Goal: Find specific page/section: Find specific page/section

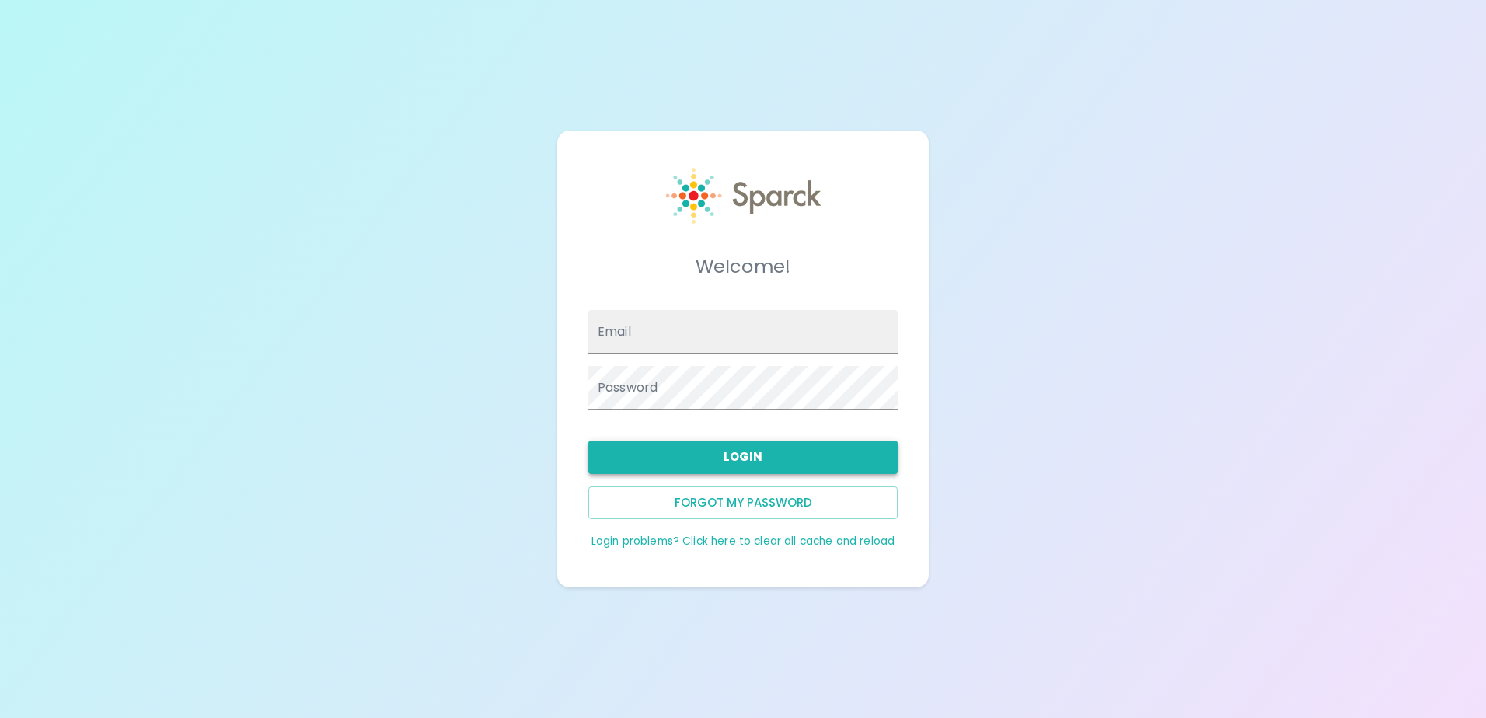
type input "[EMAIL_ADDRESS][DOMAIN_NAME]"
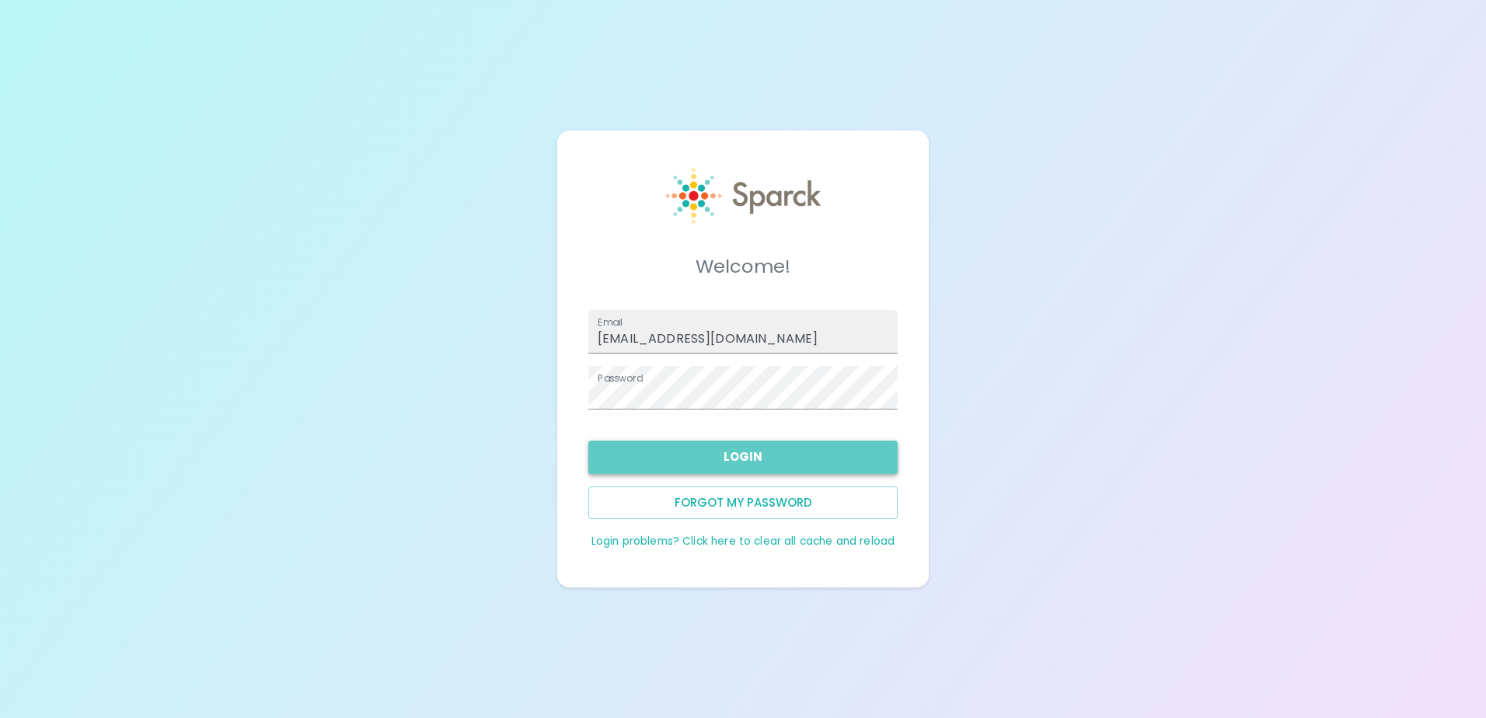
click at [693, 461] on button "Login" at bounding box center [742, 457] width 309 height 33
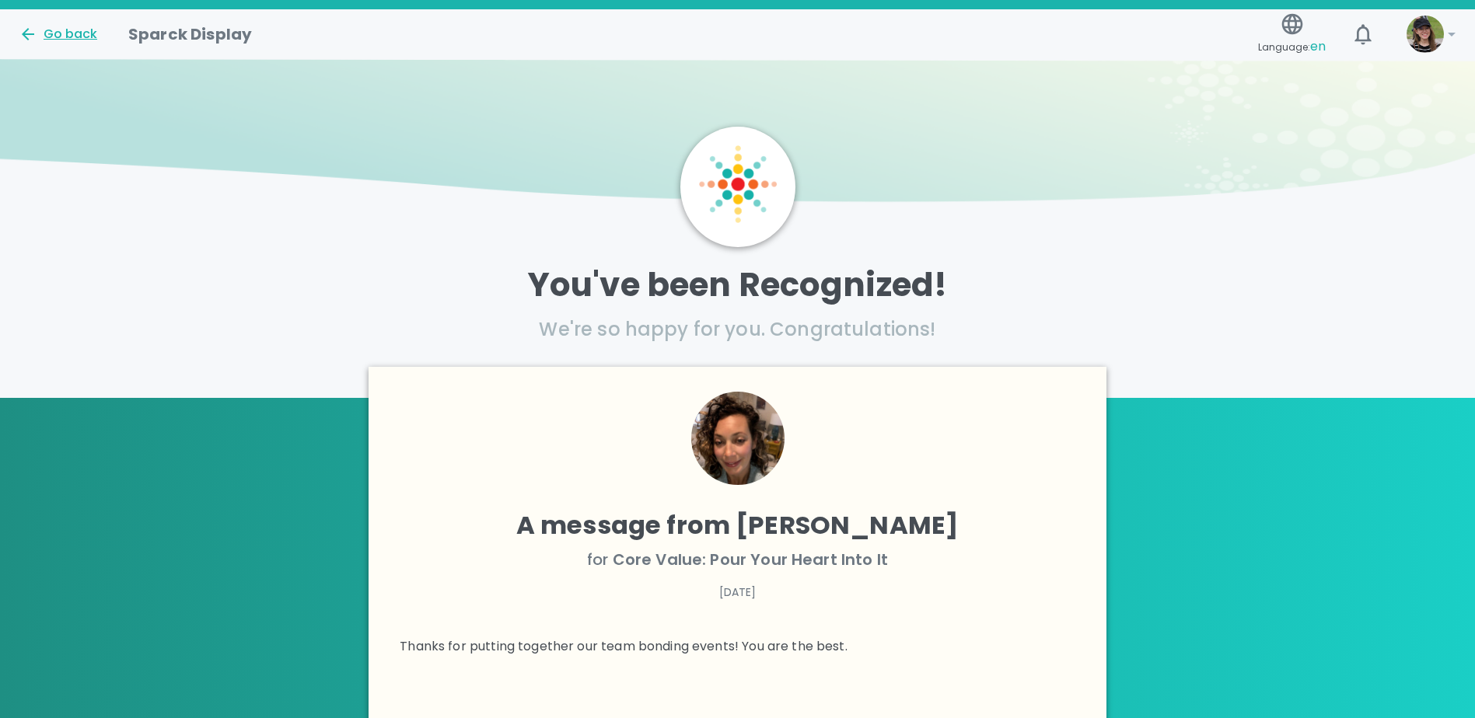
click at [59, 35] on div "Go back" at bounding box center [58, 34] width 79 height 19
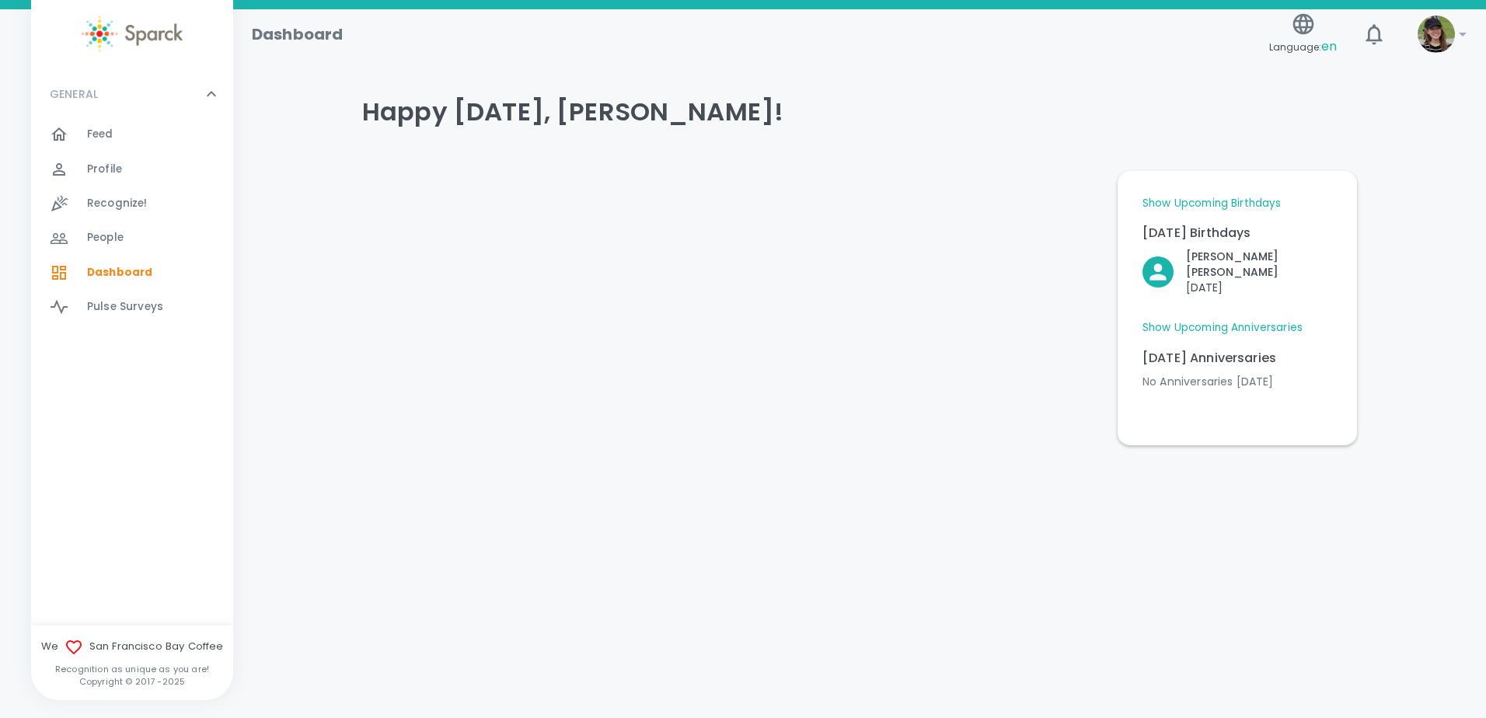
click at [120, 237] on span "People" at bounding box center [105, 238] width 37 height 16
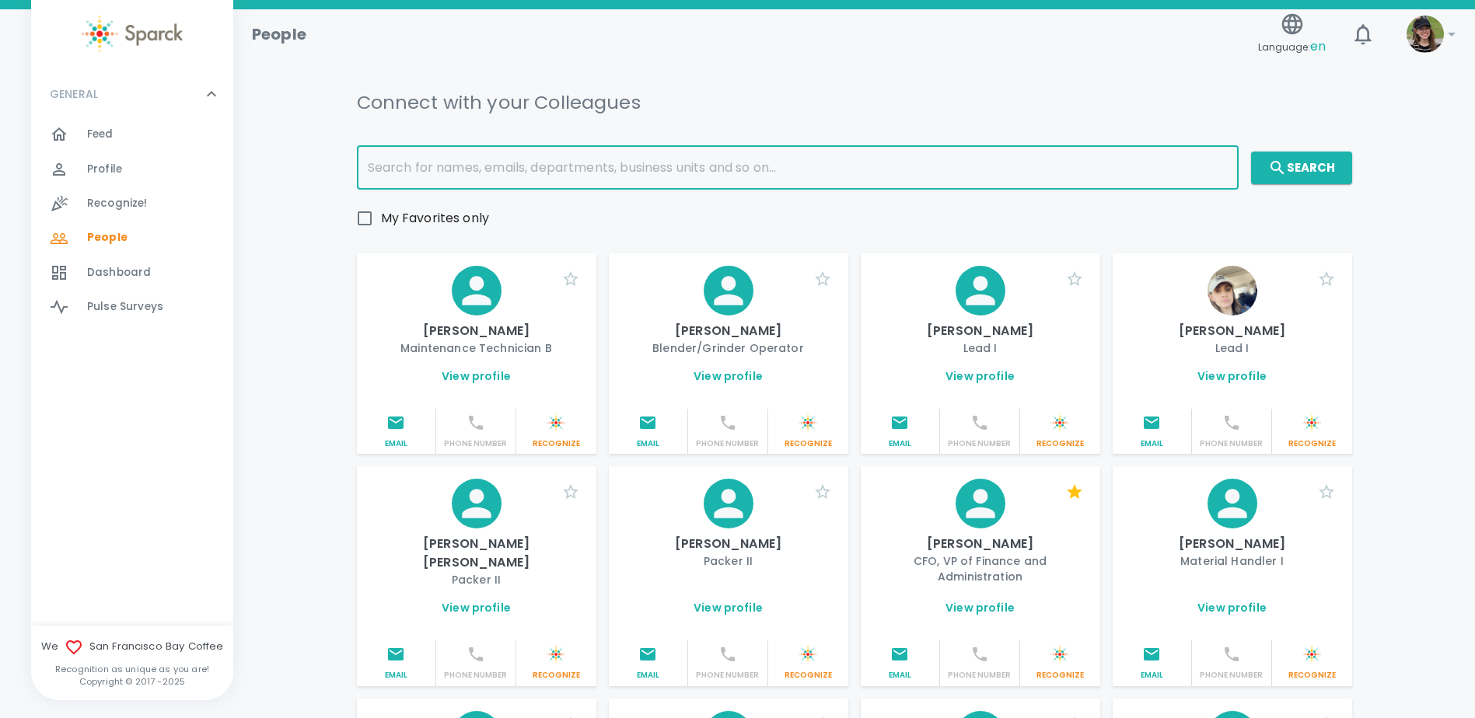
click at [556, 175] on input "text" at bounding box center [798, 168] width 882 height 44
type input "[PERSON_NAME]"
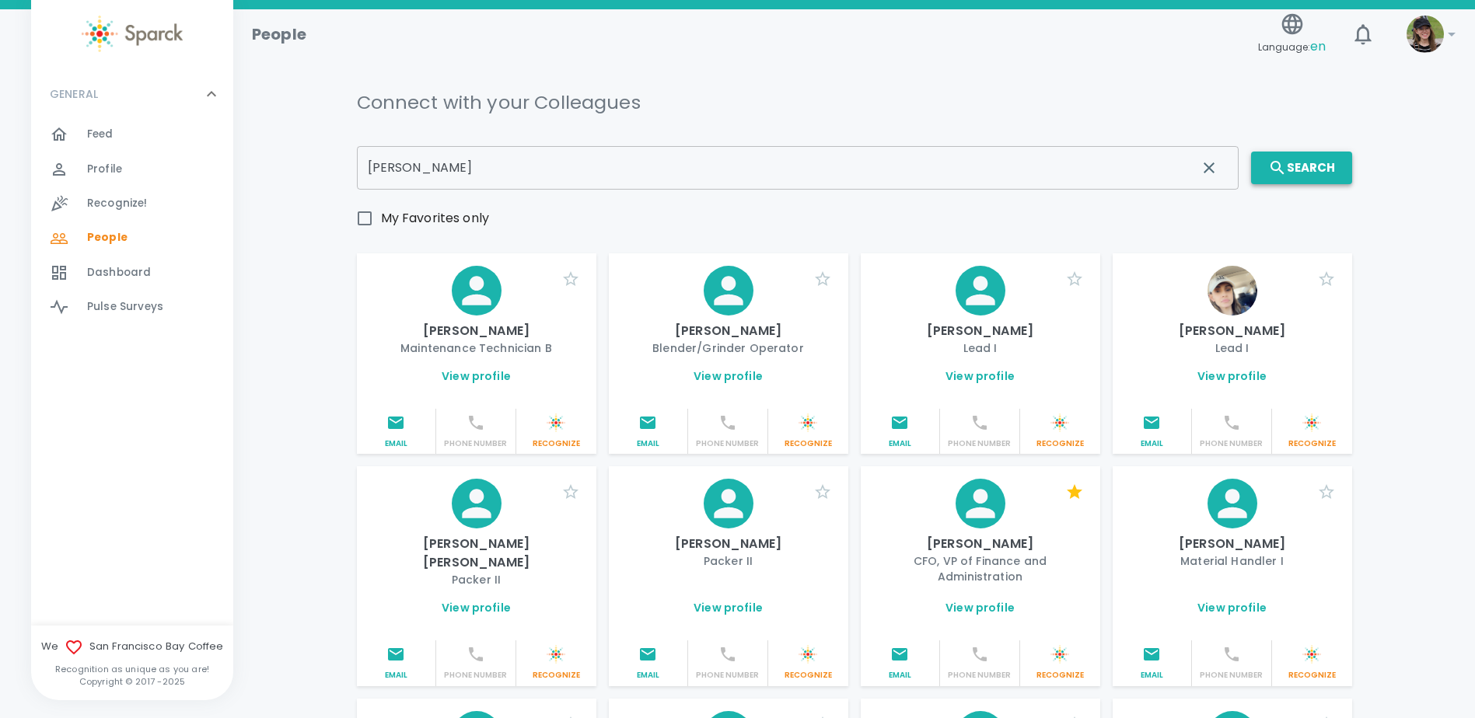
click at [1337, 175] on button "Search" at bounding box center [1301, 168] width 101 height 33
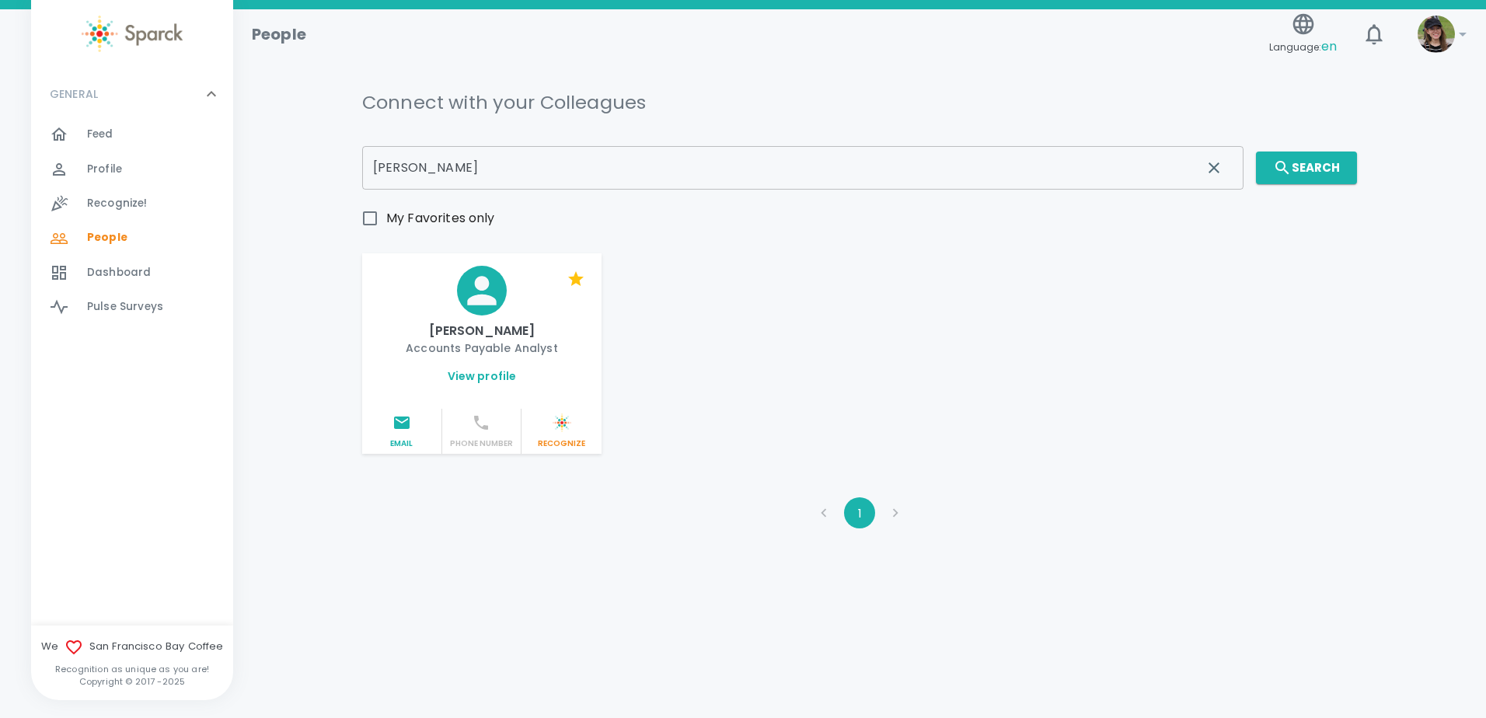
click at [469, 379] on link "View profile" at bounding box center [482, 376] width 69 height 16
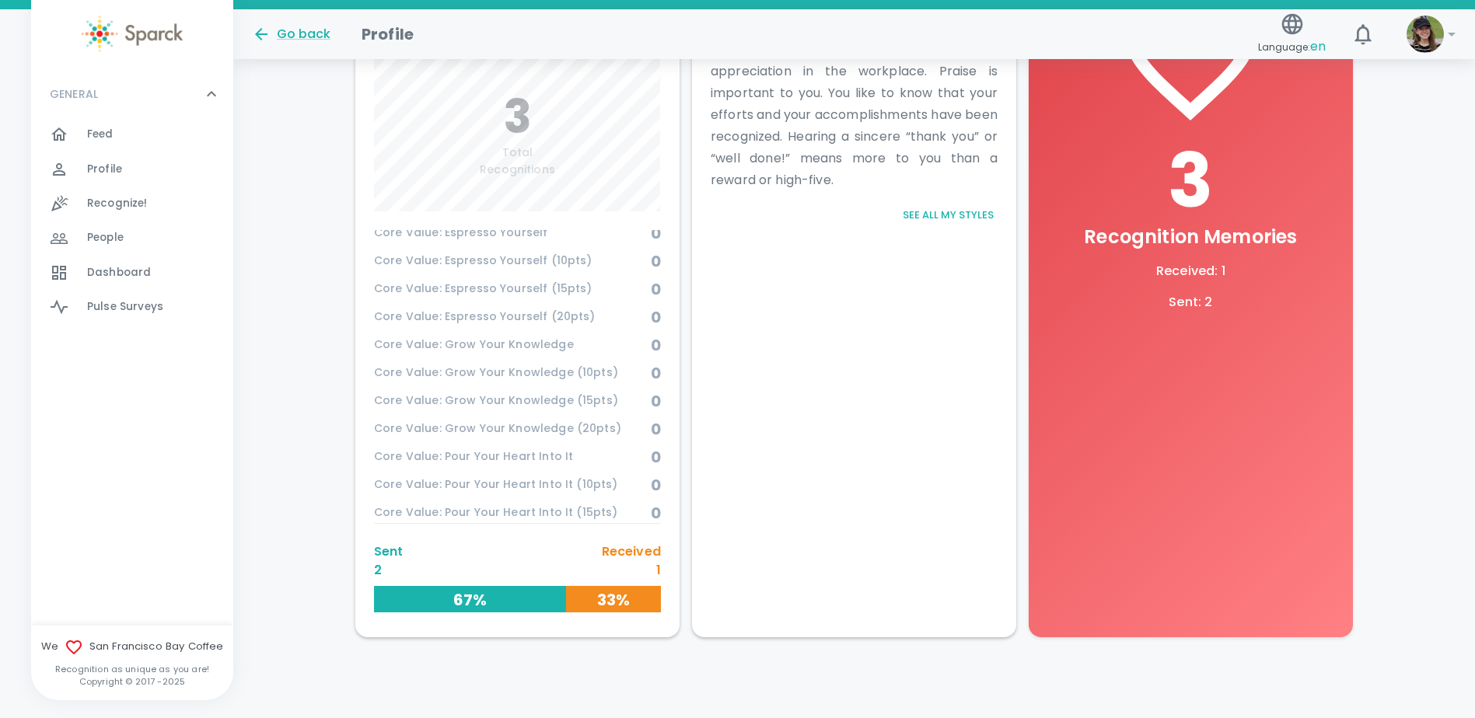
scroll to position [79, 0]
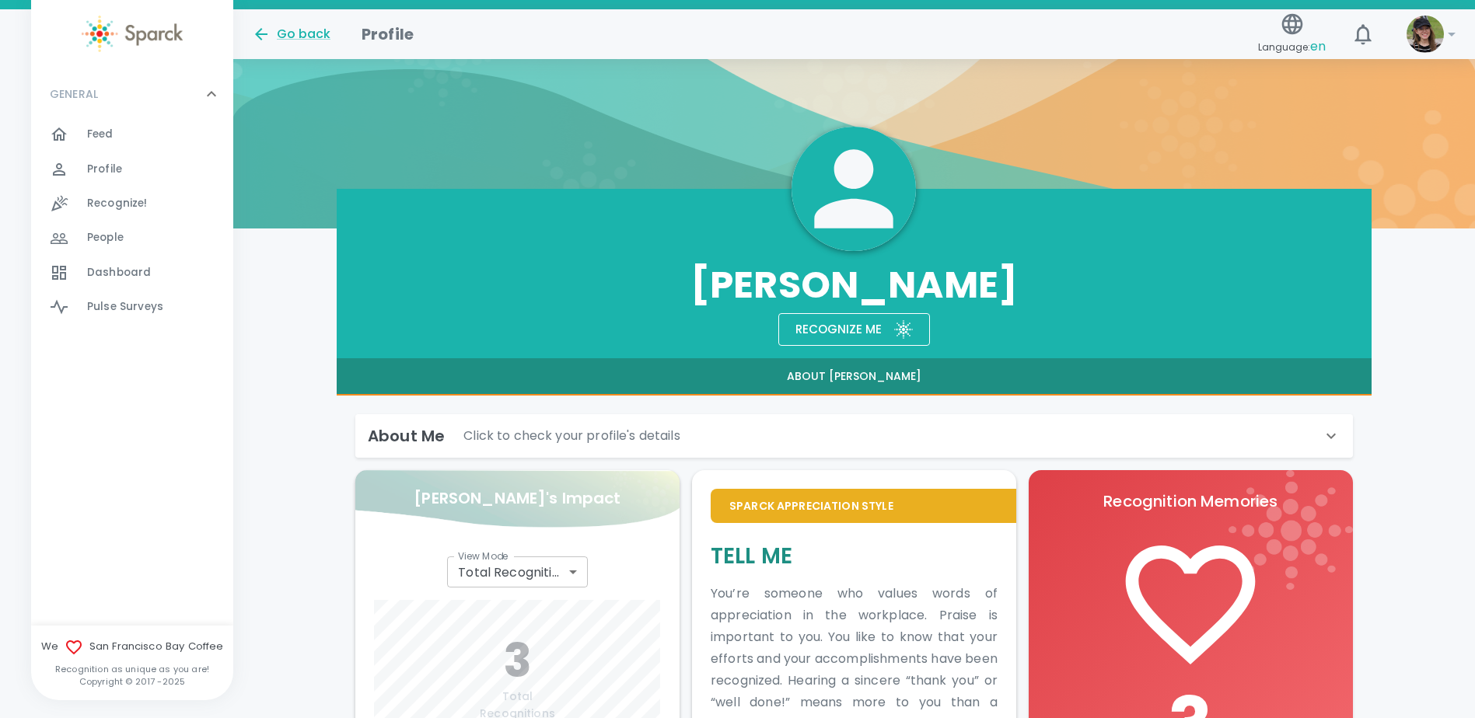
click at [855, 379] on button "About [PERSON_NAME]" at bounding box center [854, 376] width 1035 height 37
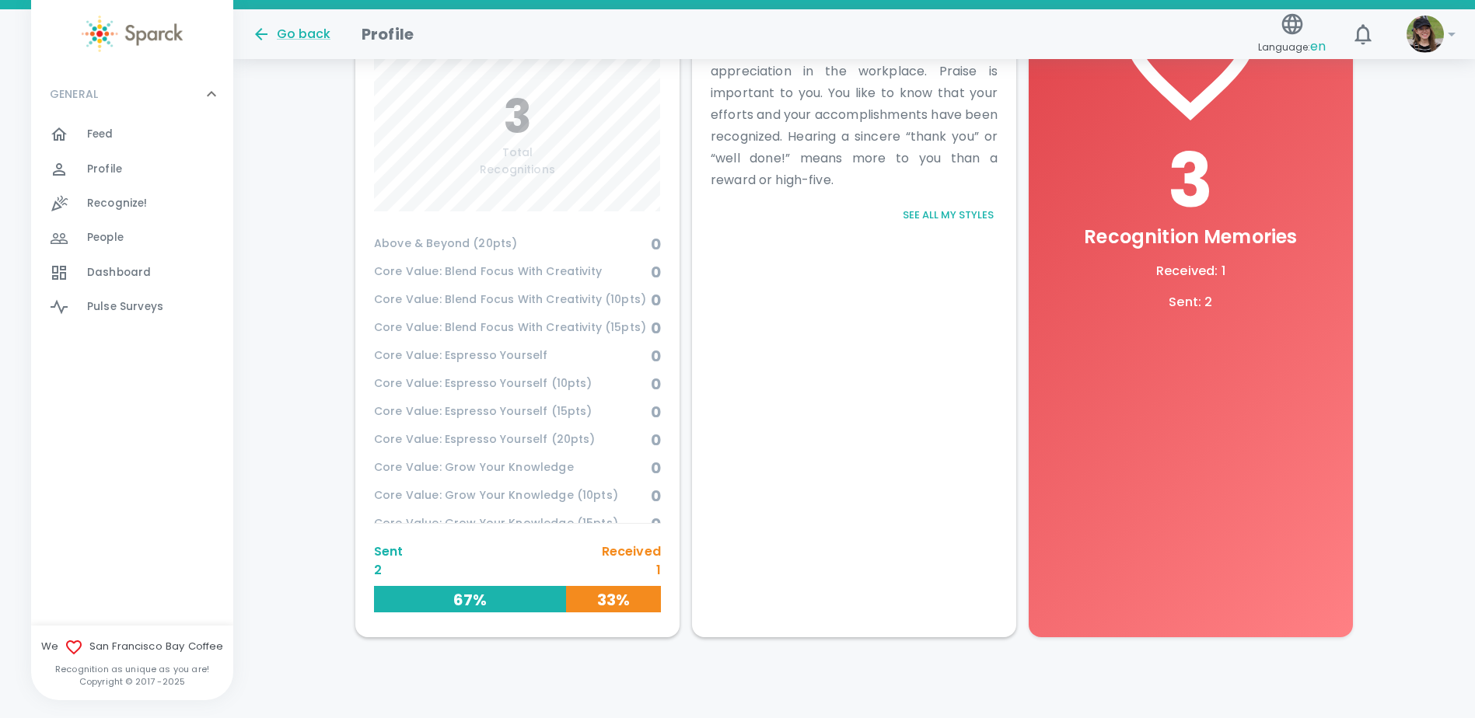
scroll to position [0, 0]
